Goal: Find specific page/section: Find specific page/section

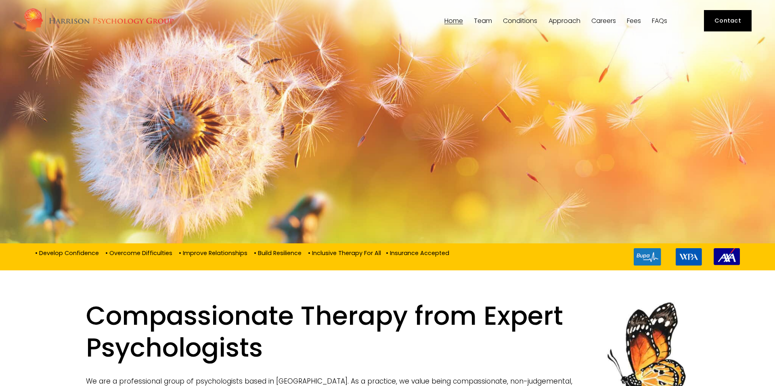
click at [487, 23] on span "Team" at bounding box center [483, 21] width 18 height 6
click at [480, 18] on span "Team" at bounding box center [483, 21] width 18 height 6
click at [0, 0] on span "Our Team" at bounding box center [0, 0] width 0 height 0
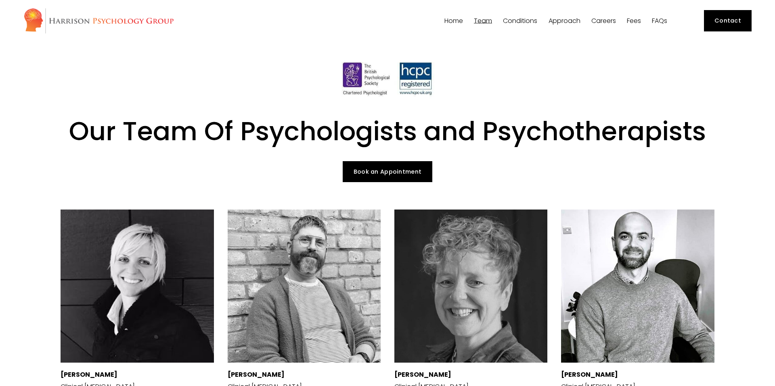
click at [606, 20] on link "Careers" at bounding box center [603, 21] width 25 height 8
